Goal: Information Seeking & Learning: Compare options

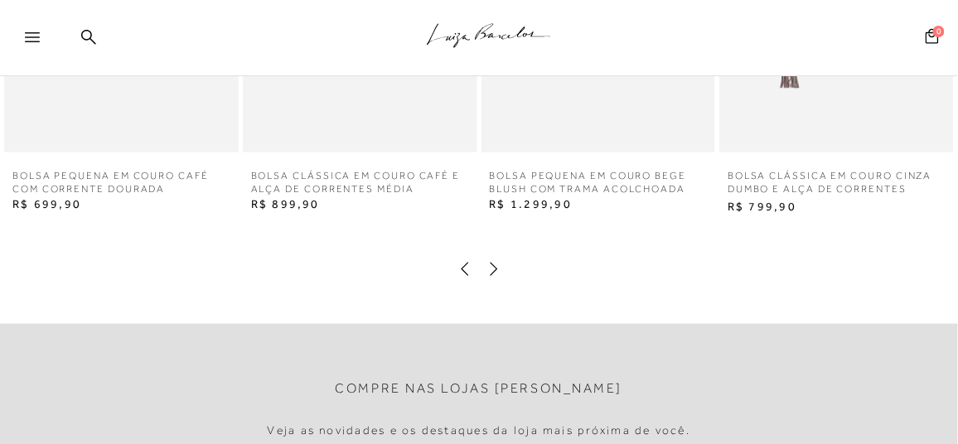
scroll to position [1906, 0]
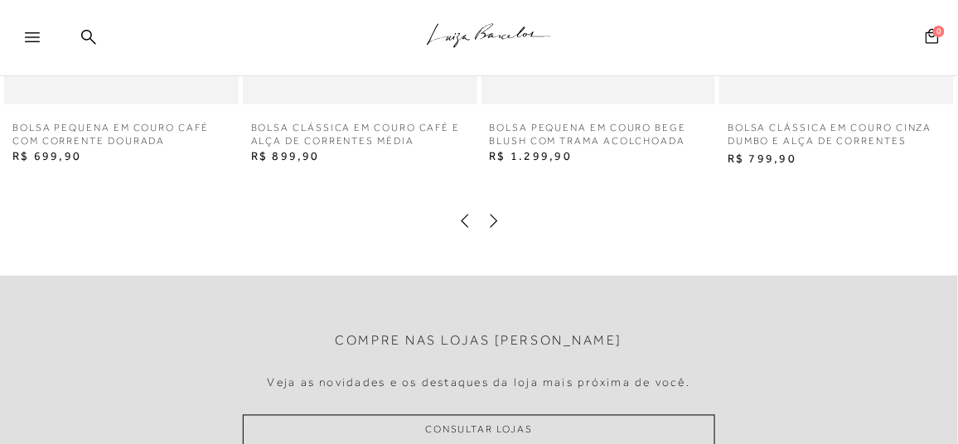
click at [495, 230] on icon at bounding box center [494, 221] width 17 height 17
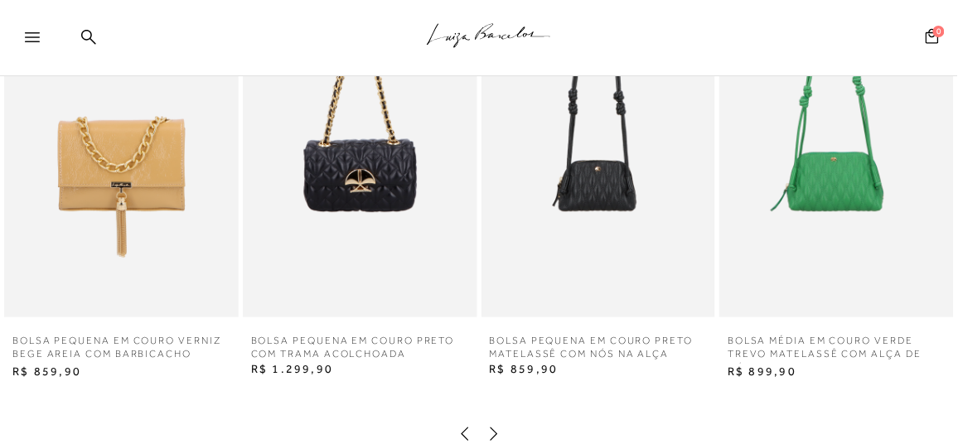
scroll to position [1824, 0]
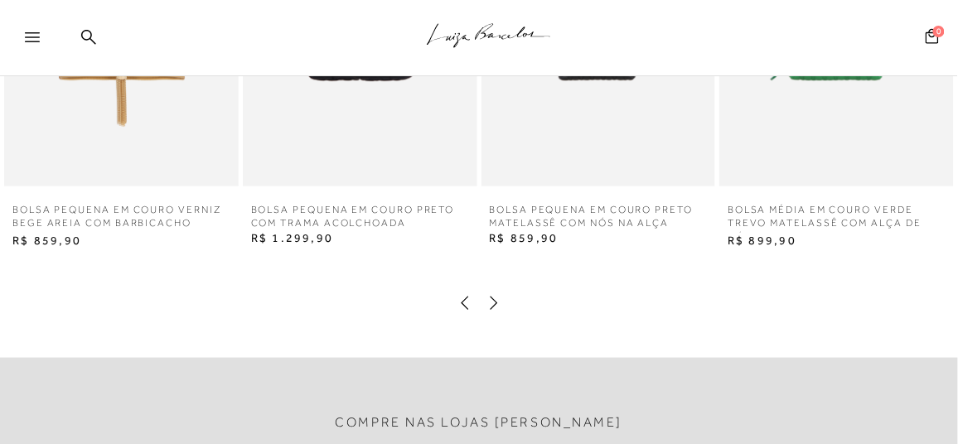
click at [495, 309] on icon at bounding box center [493, 302] width 7 height 13
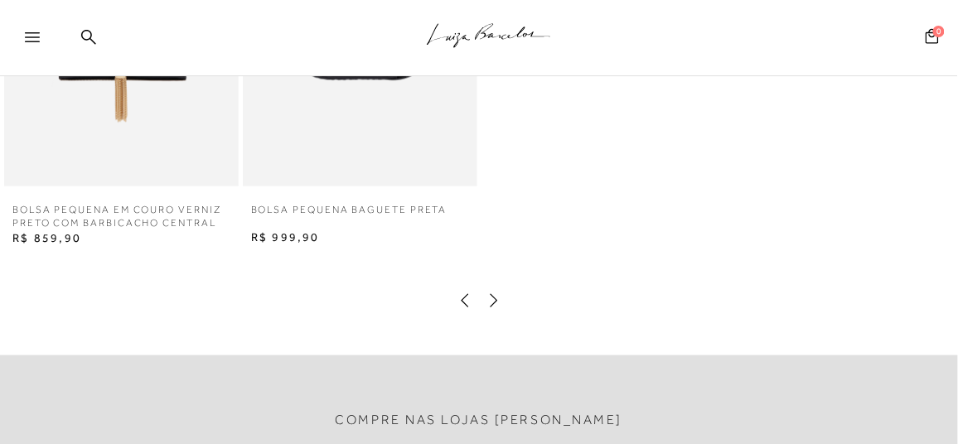
click at [486, 309] on icon at bounding box center [494, 301] width 17 height 17
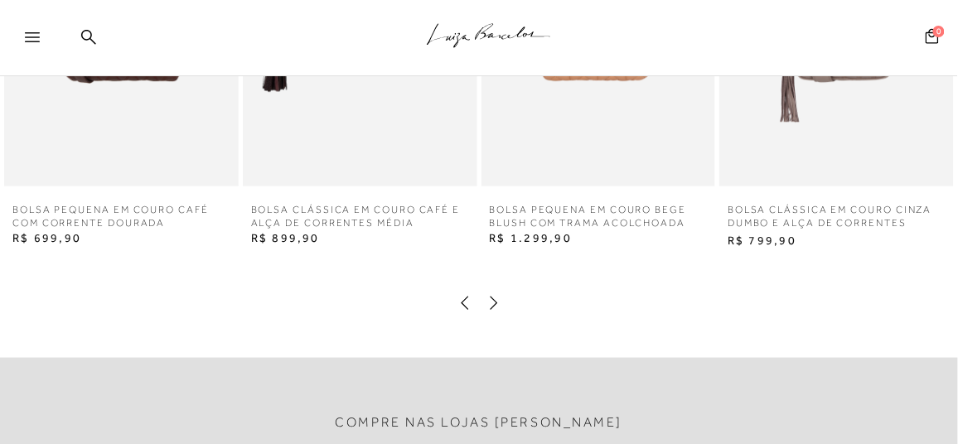
scroll to position [1658, 0]
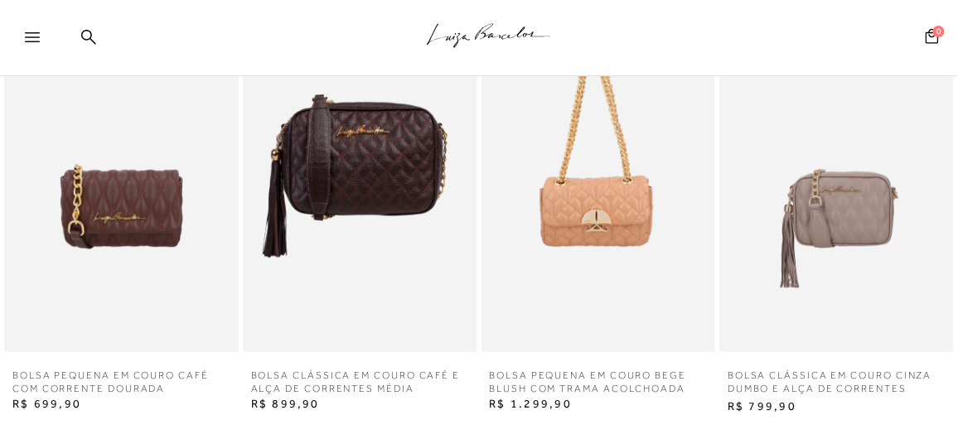
click at [367, 200] on img at bounding box center [360, 176] width 235 height 352
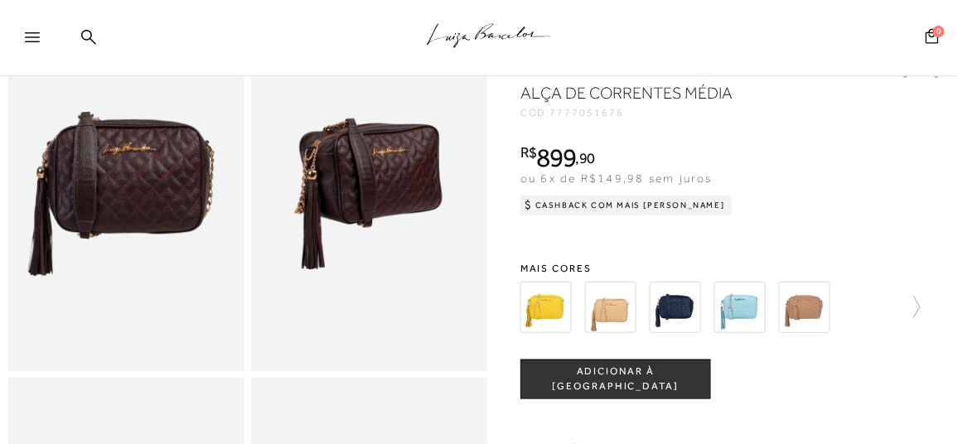
scroll to position [166, 0]
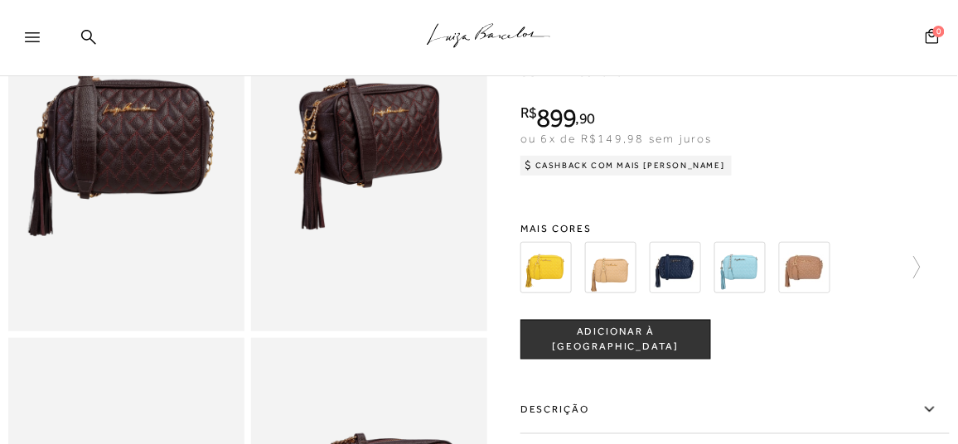
click at [543, 288] on img at bounding box center [546, 267] width 51 height 51
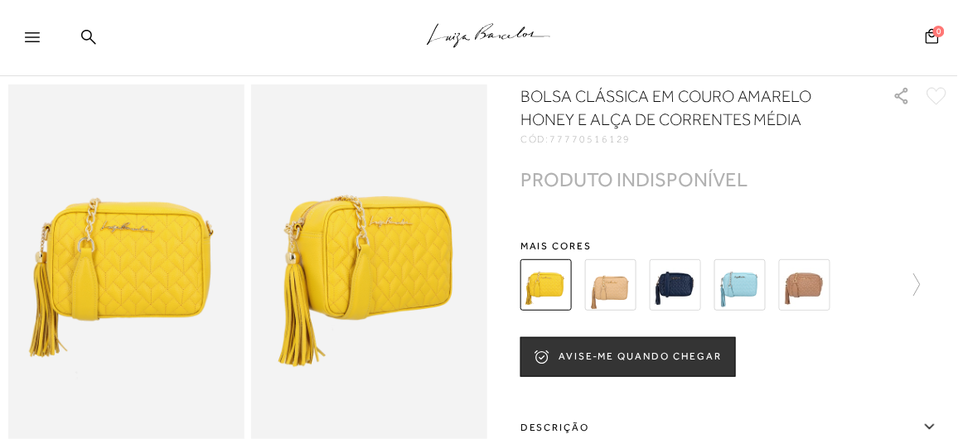
scroll to position [83, 0]
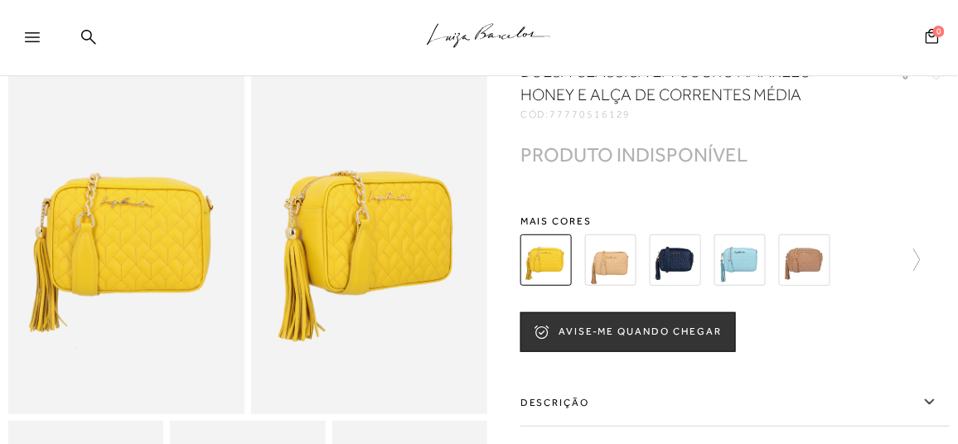
click at [599, 267] on img at bounding box center [610, 260] width 51 height 51
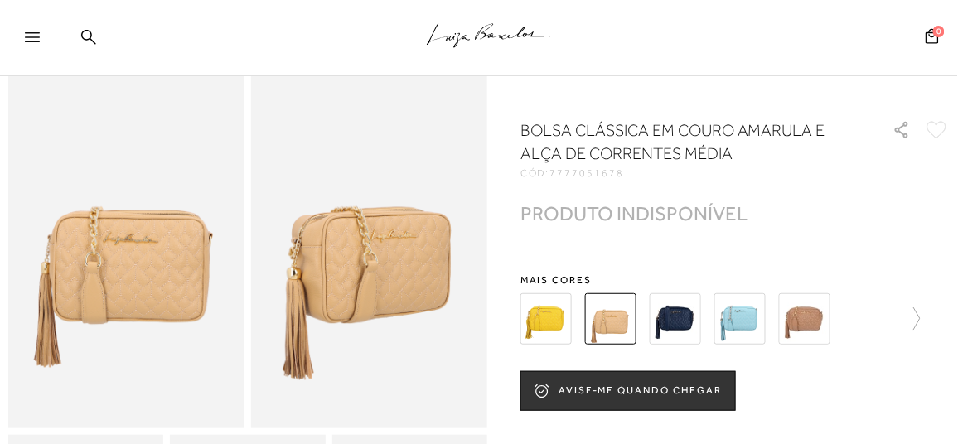
scroll to position [83, 0]
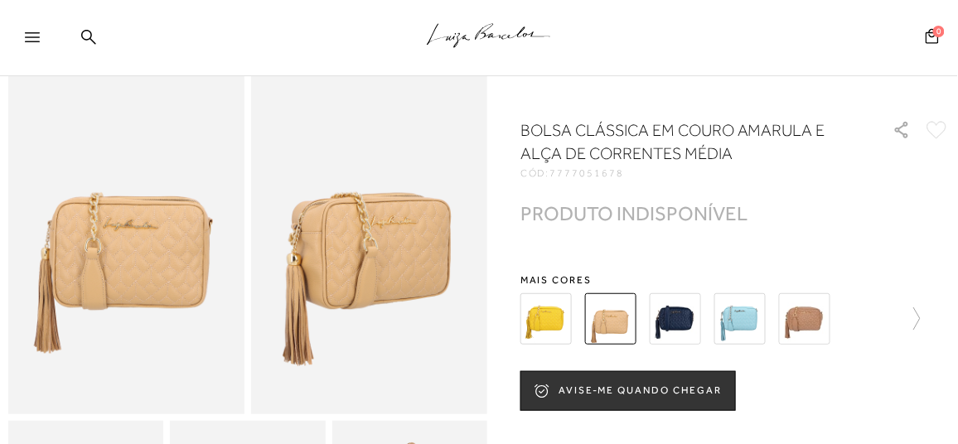
click at [661, 313] on img at bounding box center [675, 318] width 51 height 51
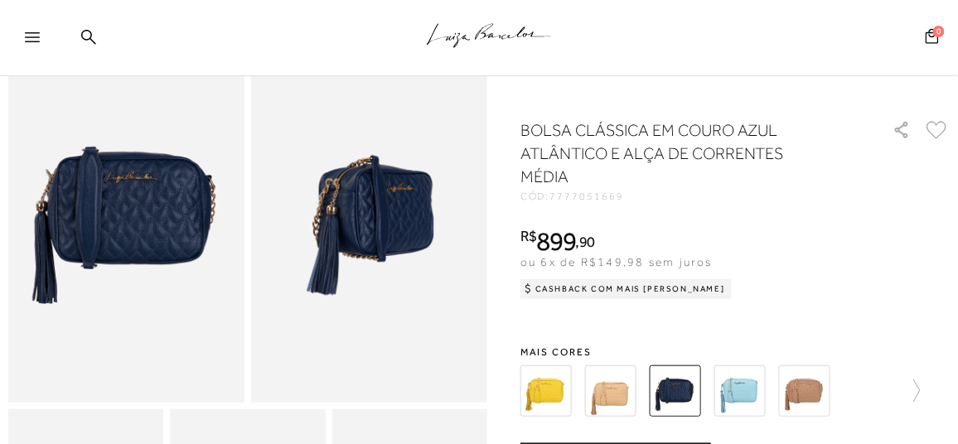
scroll to position [166, 0]
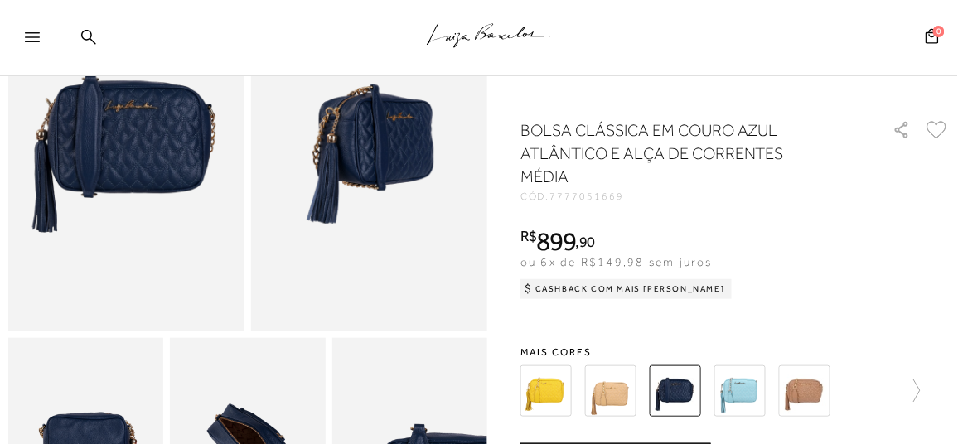
click at [744, 385] on img at bounding box center [740, 391] width 51 height 51
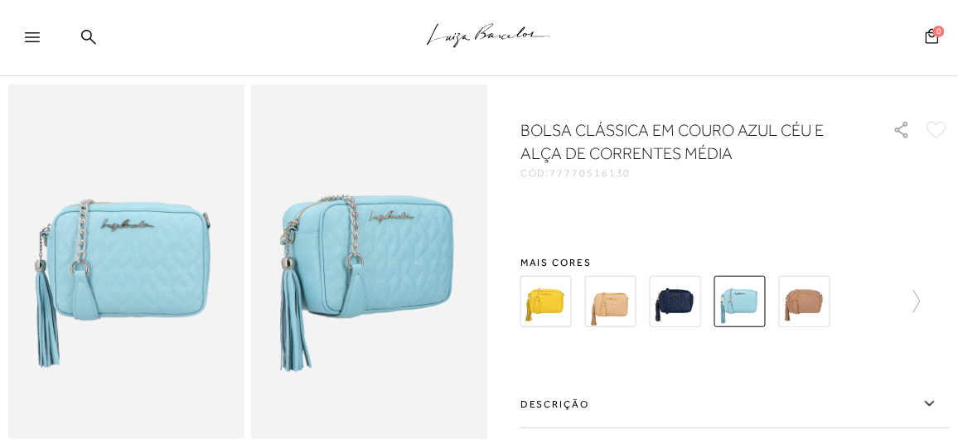
scroll to position [83, 0]
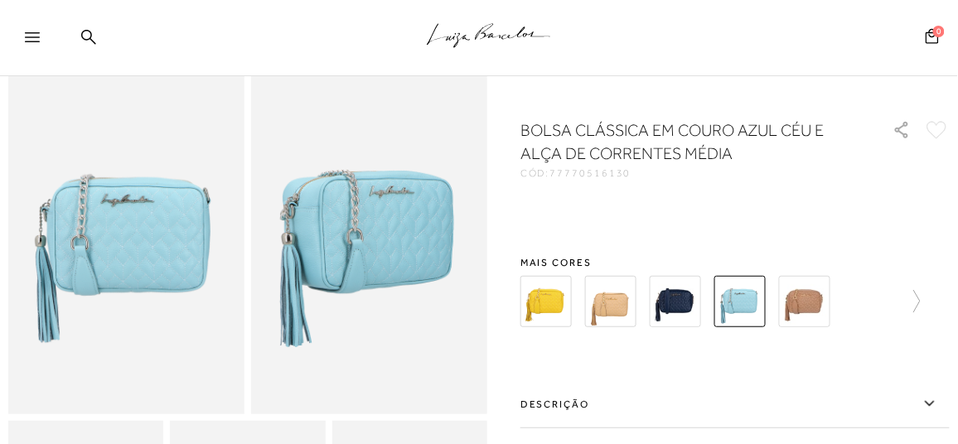
click at [797, 302] on img at bounding box center [804, 301] width 51 height 51
click at [799, 304] on img at bounding box center [804, 301] width 51 height 51
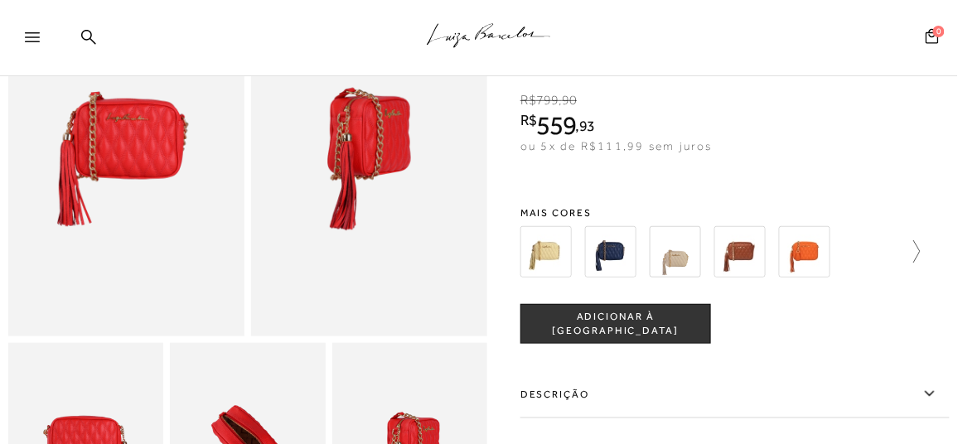
scroll to position [166, 0]
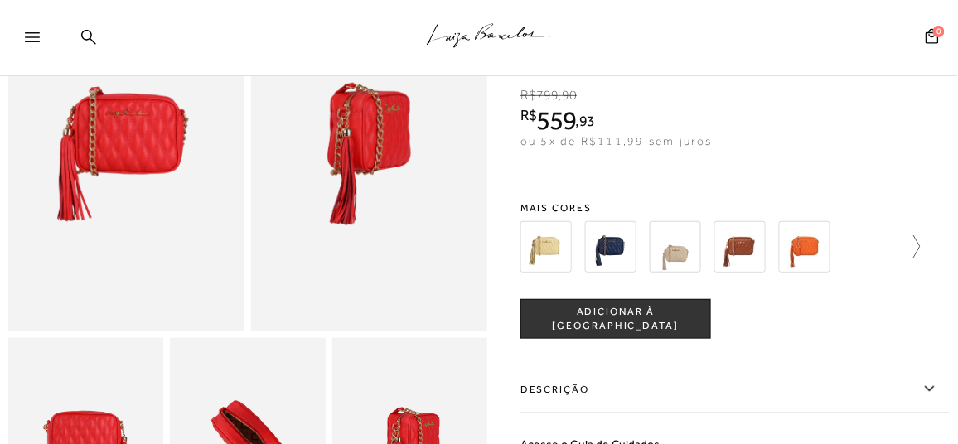
click at [921, 235] on icon at bounding box center [909, 246] width 23 height 23
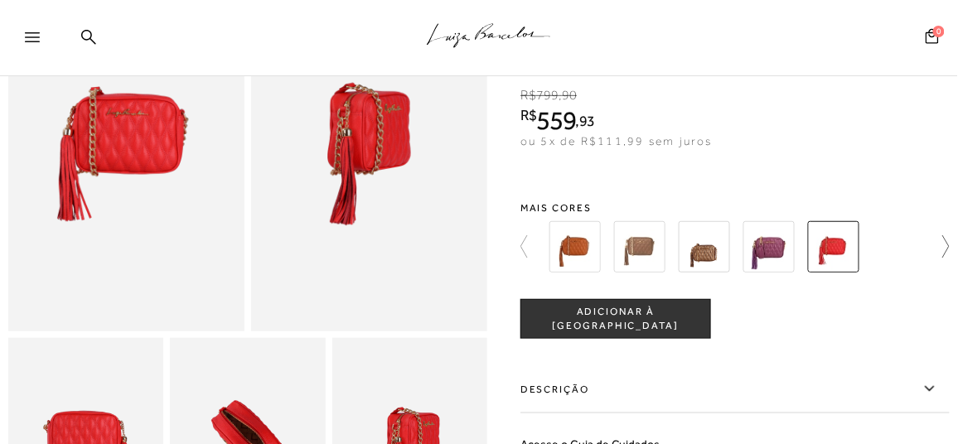
click at [924, 220] on div at bounding box center [735, 246] width 429 height 61
click at [948, 235] on icon at bounding box center [938, 246] width 23 height 23
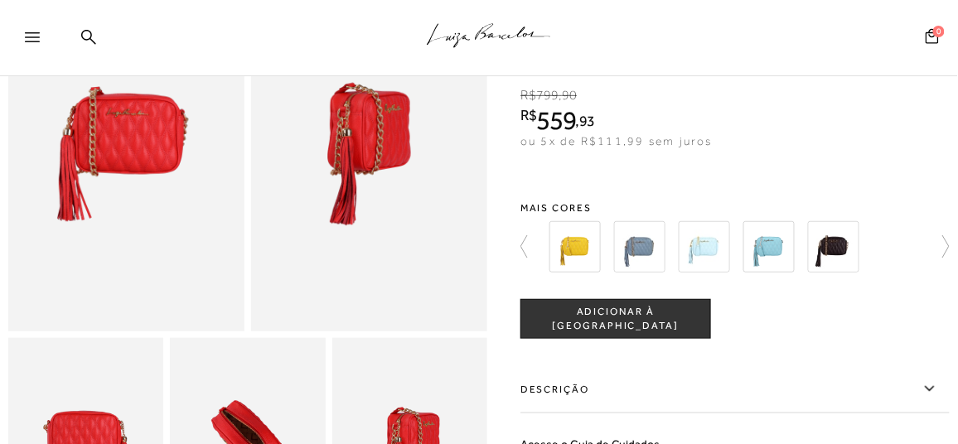
click at [836, 221] on img at bounding box center [833, 246] width 51 height 51
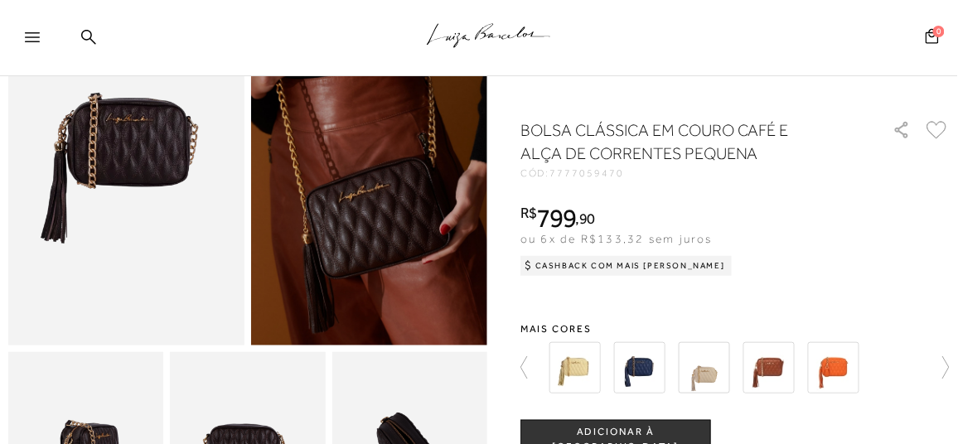
scroll to position [166, 0]
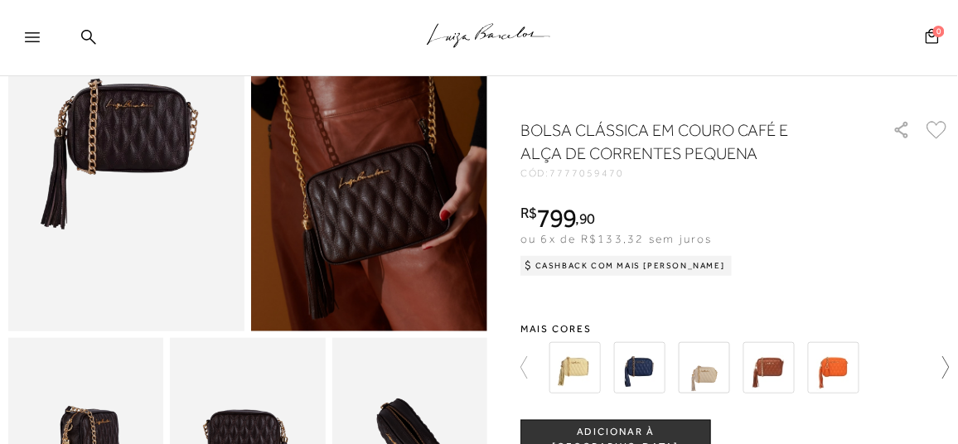
click at [949, 364] on icon at bounding box center [938, 367] width 23 height 23
click at [949, 363] on icon at bounding box center [938, 367] width 23 height 23
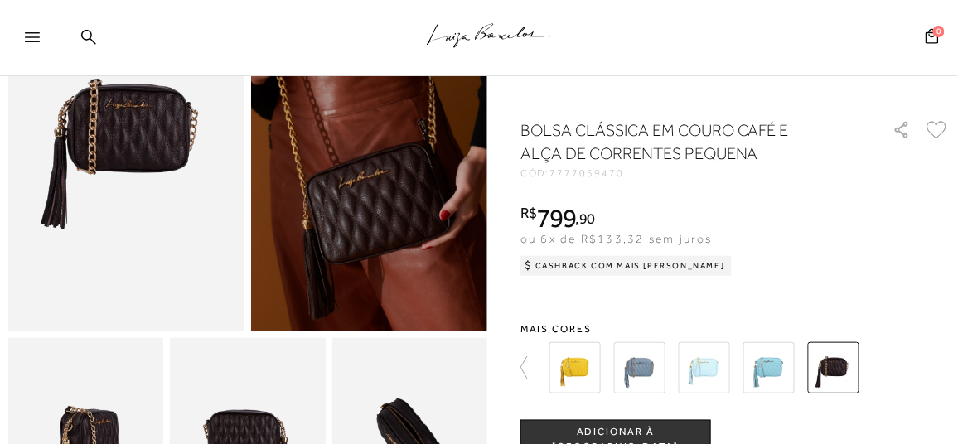
click at [945, 363] on div at bounding box center [745, 367] width 400 height 61
click at [548, 361] on div at bounding box center [745, 367] width 400 height 61
click at [577, 375] on img at bounding box center [575, 367] width 51 height 51
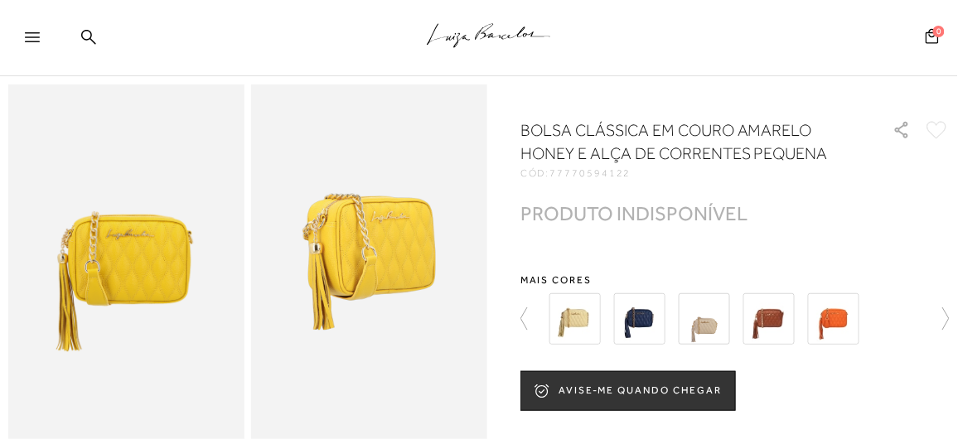
scroll to position [83, 0]
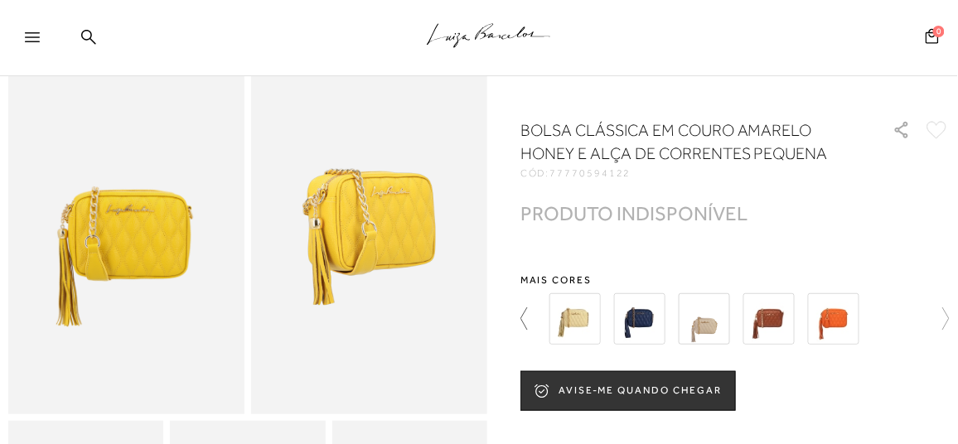
click at [521, 316] on icon at bounding box center [532, 319] width 23 height 23
click at [526, 318] on icon at bounding box center [532, 319] width 23 height 23
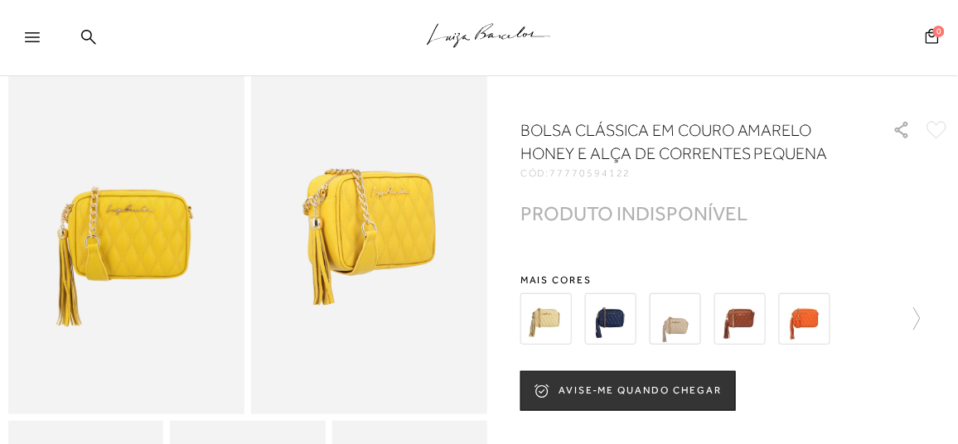
click at [526, 318] on img at bounding box center [546, 318] width 51 height 51
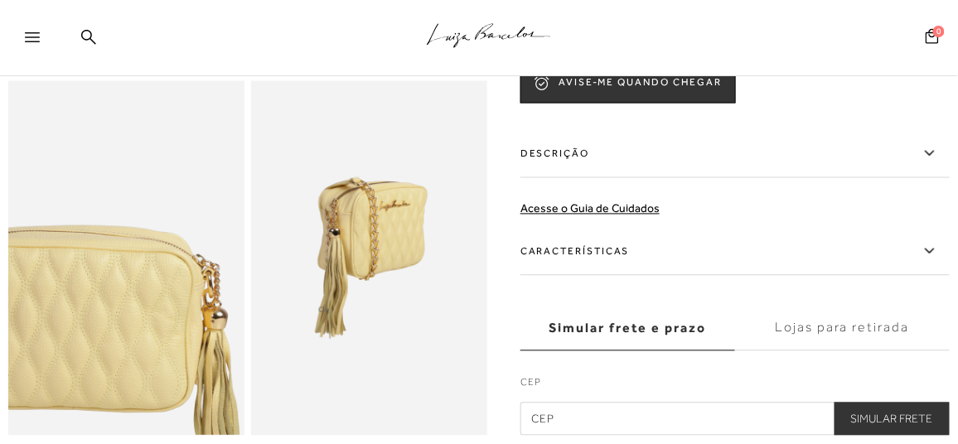
scroll to position [663, 0]
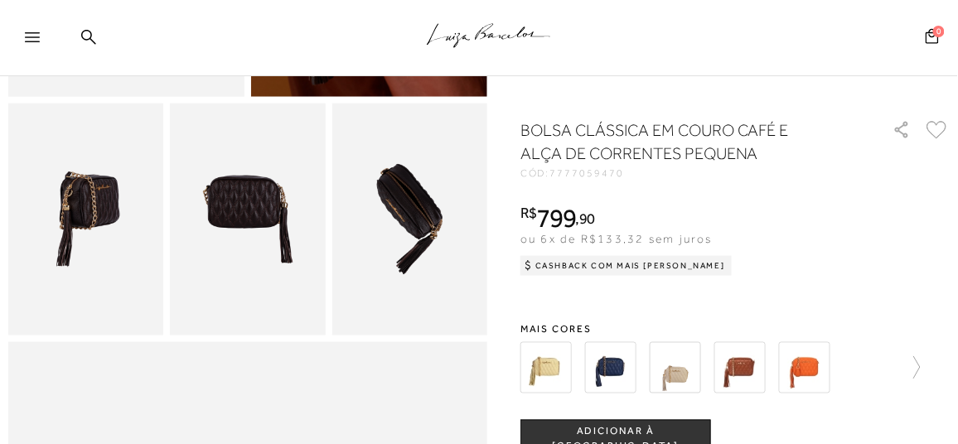
scroll to position [332, 0]
